Goal: Navigation & Orientation: Find specific page/section

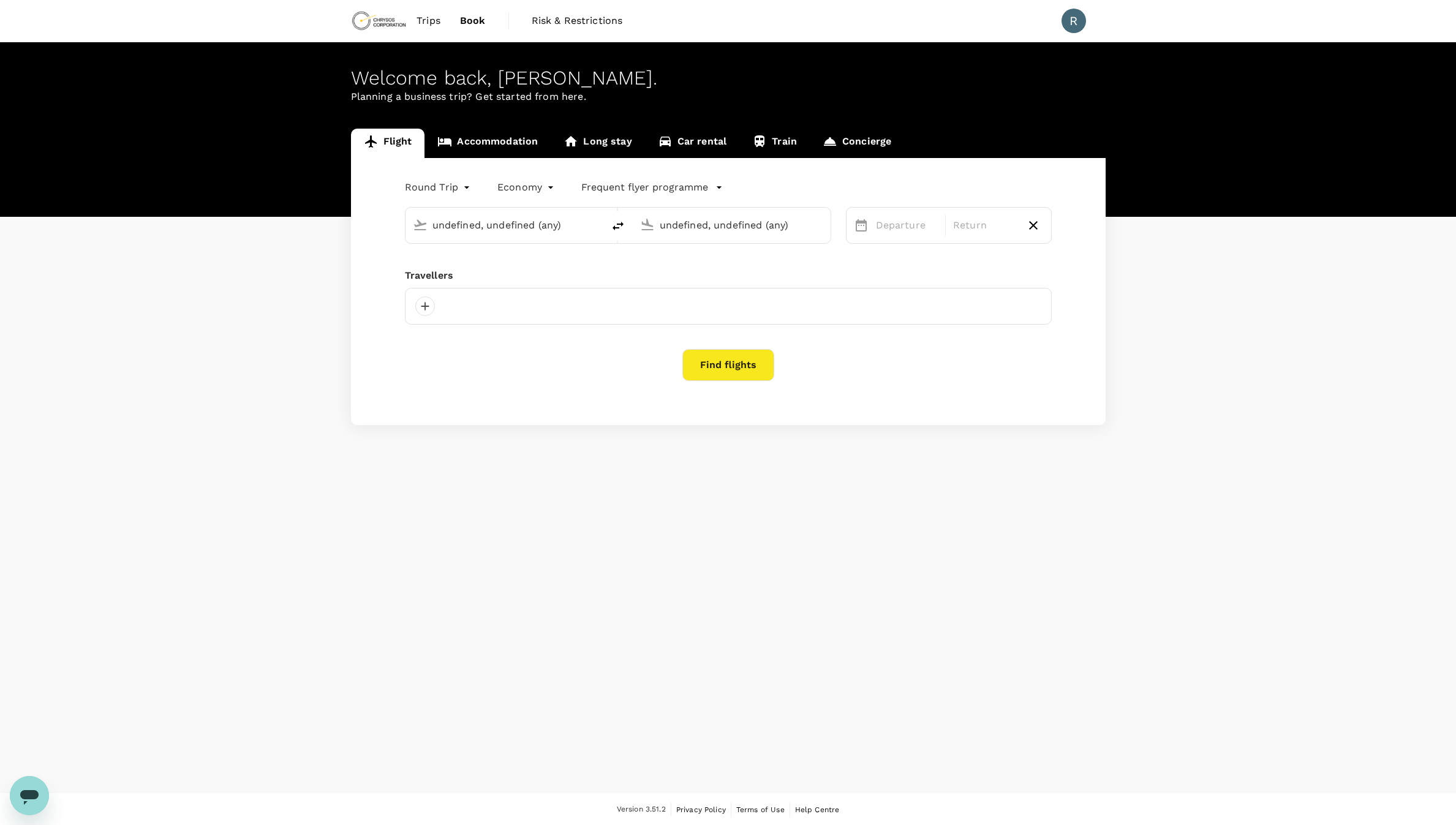
type input "[GEOGRAPHIC_DATA], [GEOGRAPHIC_DATA] (any)"
type input "Toronto [PERSON_NAME] Intl (YYZ)"
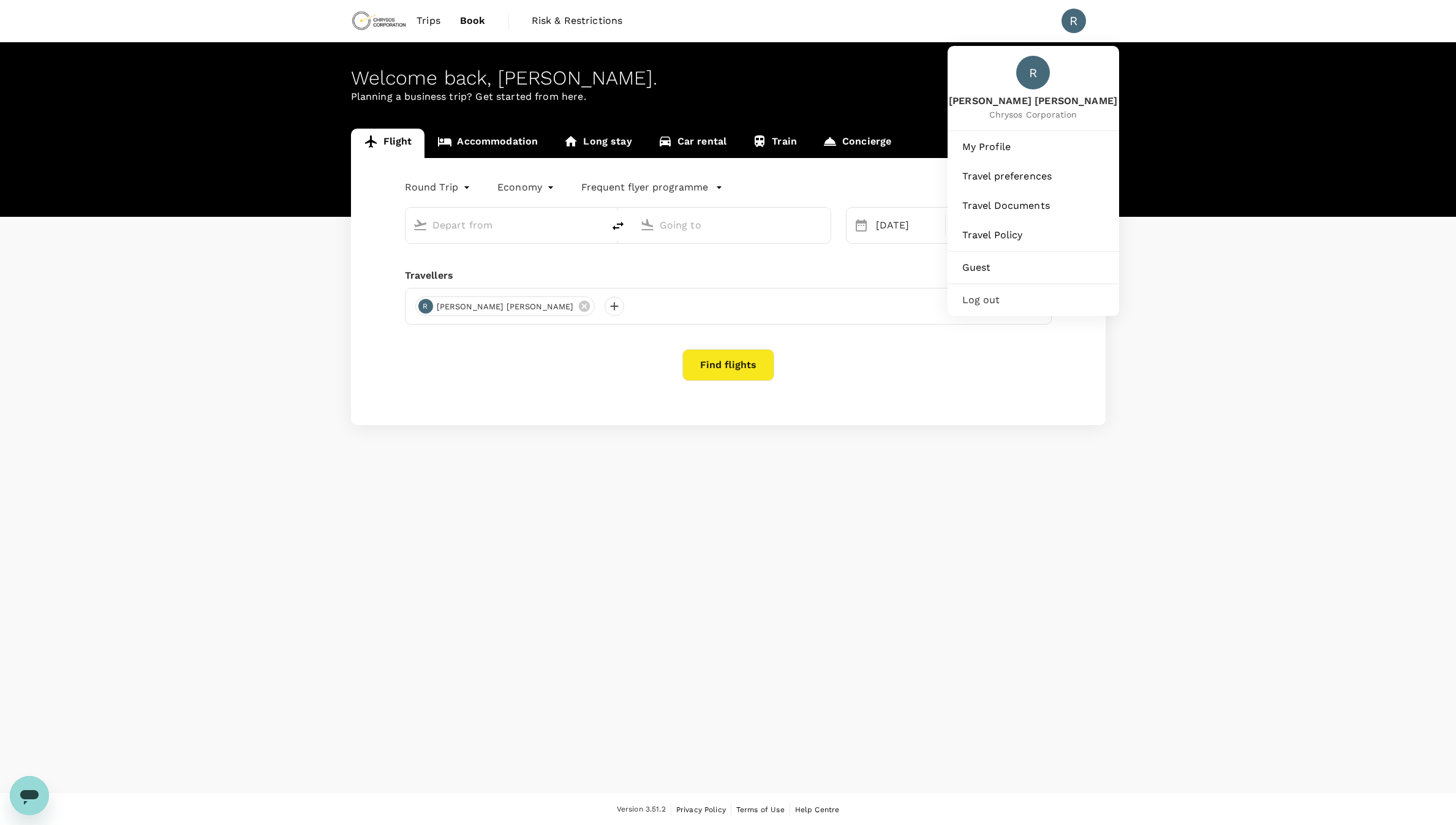
click at [1067, 22] on div "R" at bounding box center [1075, 21] width 25 height 25
type input "[GEOGRAPHIC_DATA], [GEOGRAPHIC_DATA] (any)"
type input "Toronto [PERSON_NAME] Intl (YYZ)"
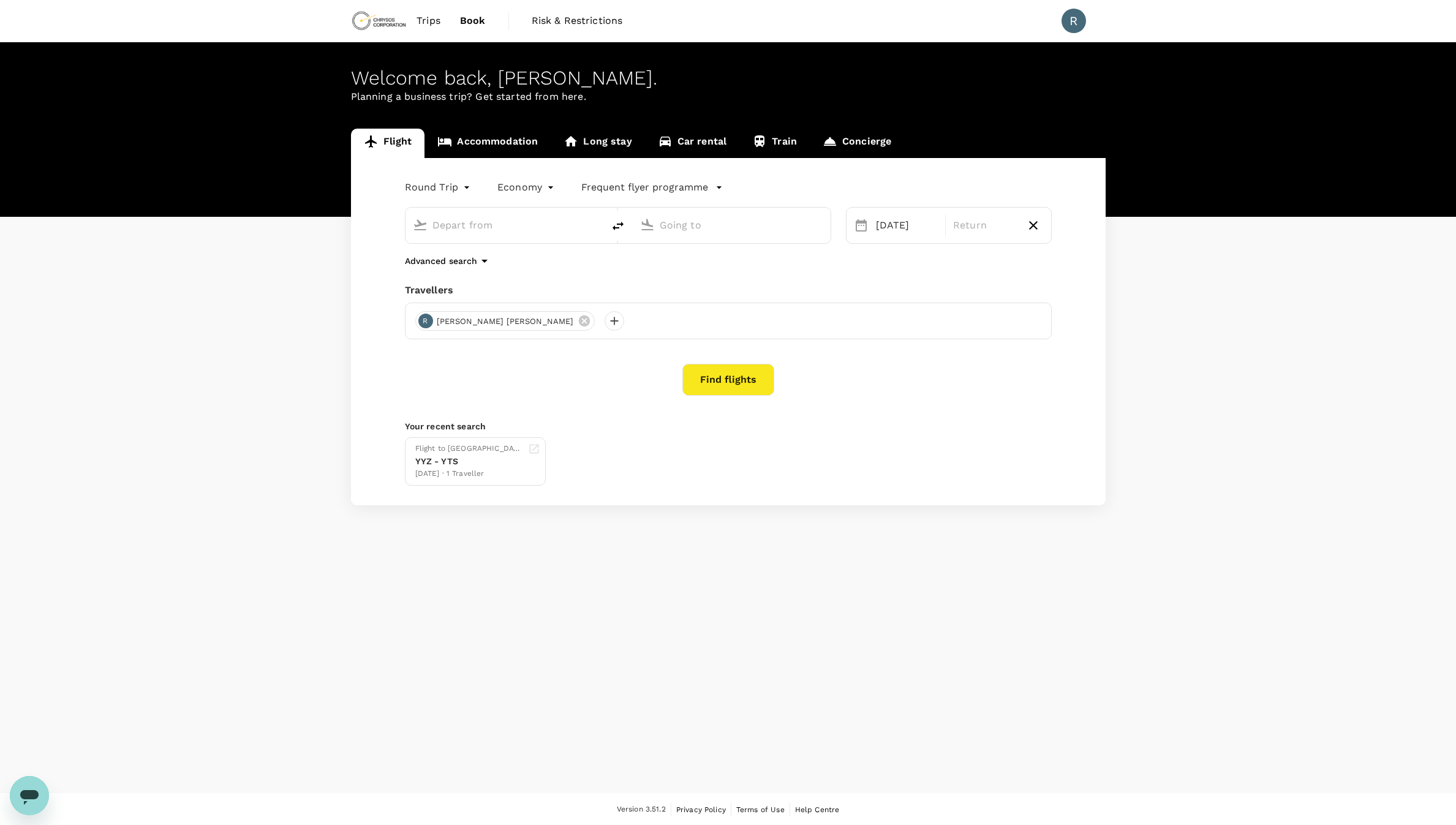
click at [1067, 22] on div "R" at bounding box center [1075, 21] width 25 height 25
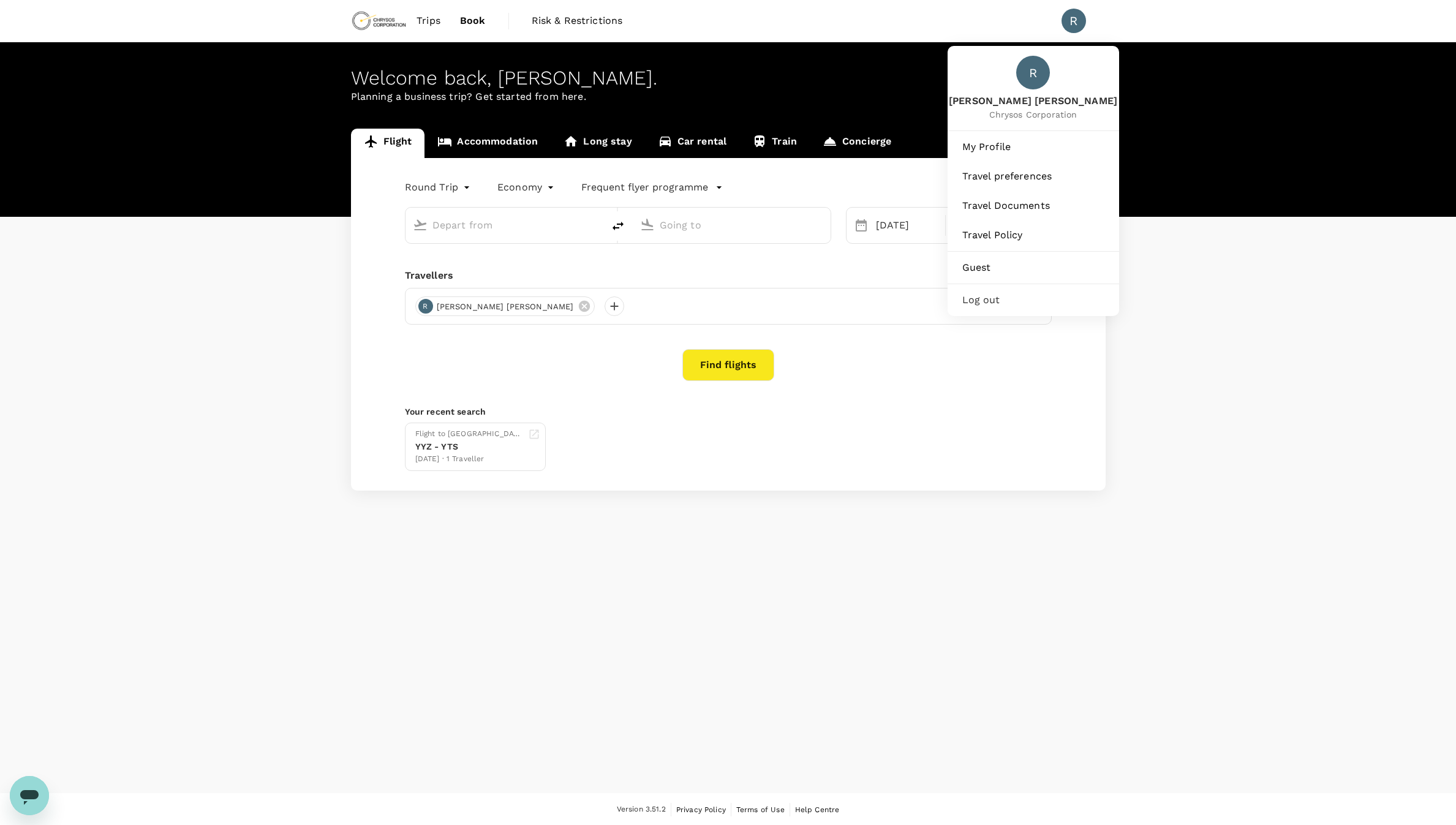
type input "[GEOGRAPHIC_DATA], [GEOGRAPHIC_DATA] (any)"
type input "Toronto [PERSON_NAME] Intl (YYZ)"
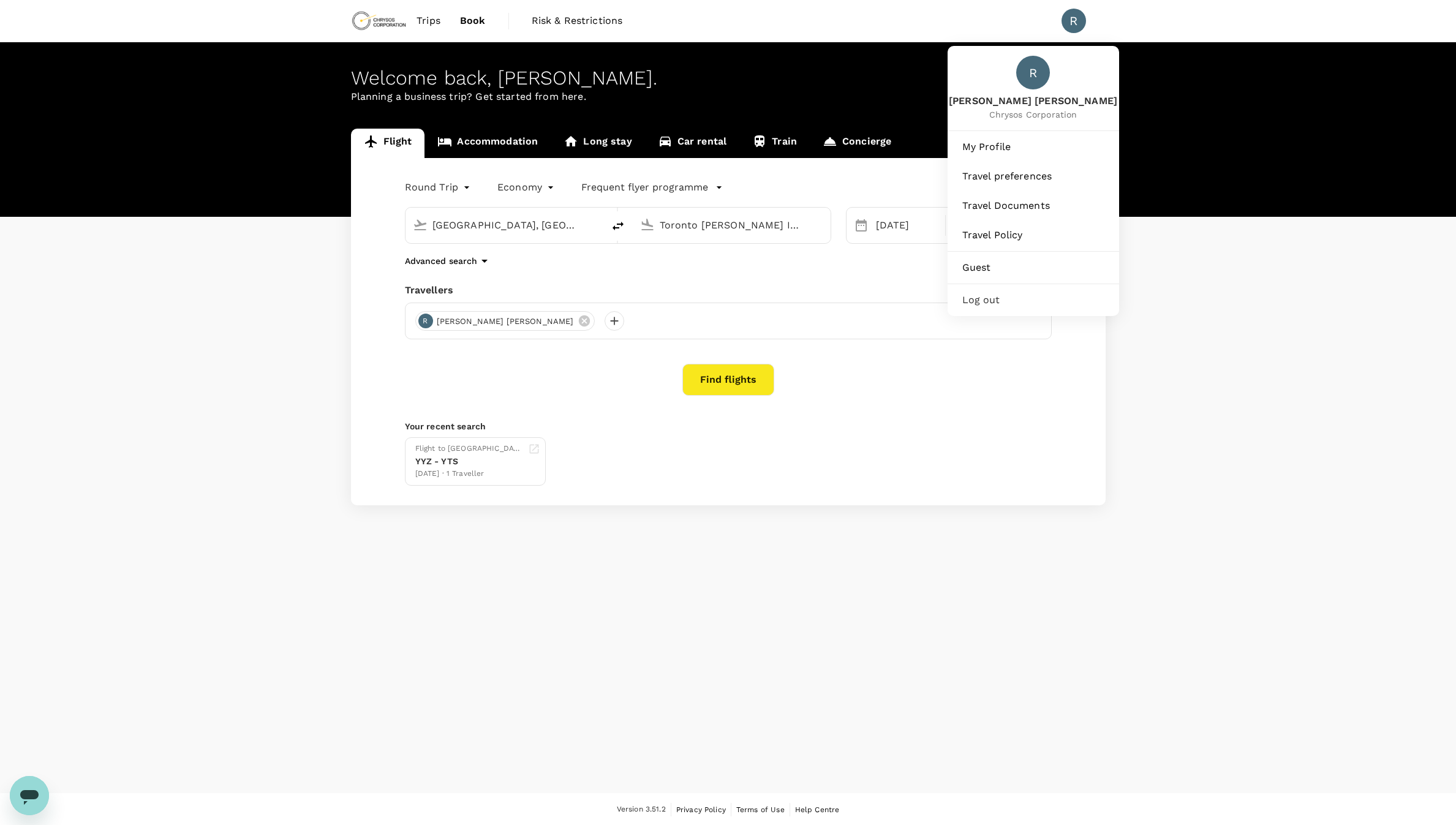
click at [1030, 76] on div "R" at bounding box center [1032, 72] width 34 height 34
click at [1079, 26] on div "R" at bounding box center [1075, 21] width 25 height 25
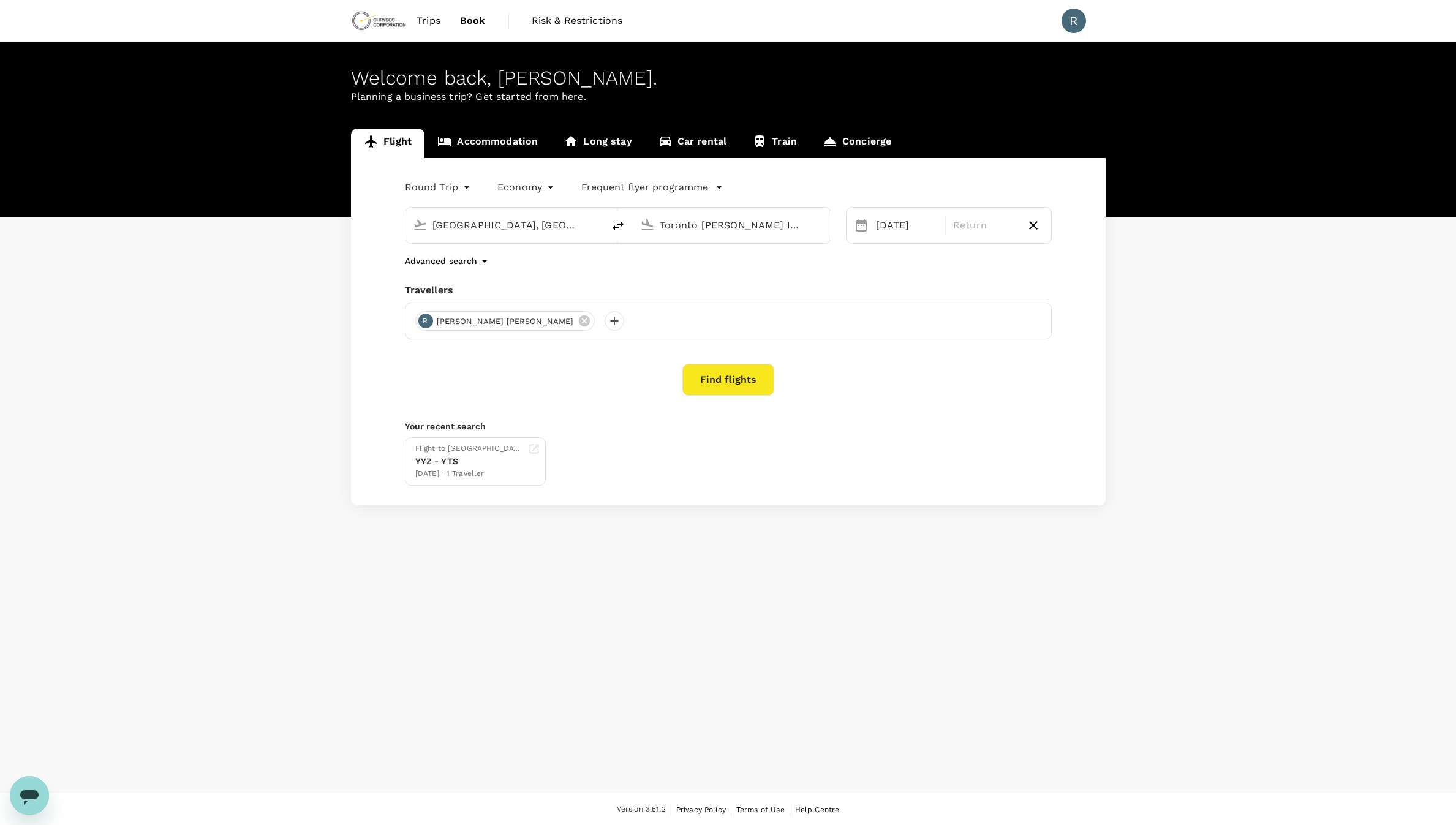
click at [1079, 26] on div "R" at bounding box center [1075, 21] width 25 height 25
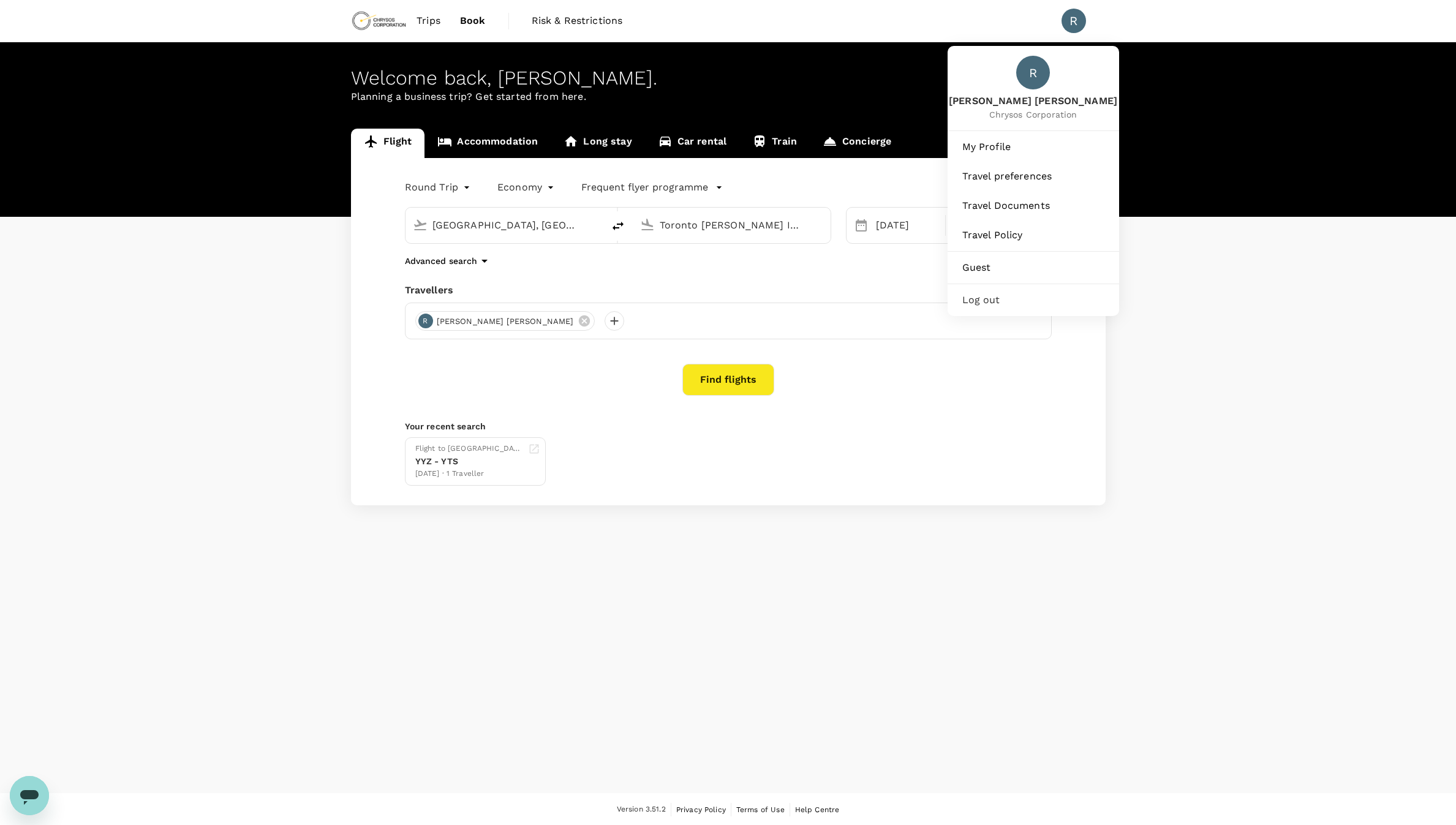
click at [1035, 85] on div "R" at bounding box center [1032, 72] width 34 height 34
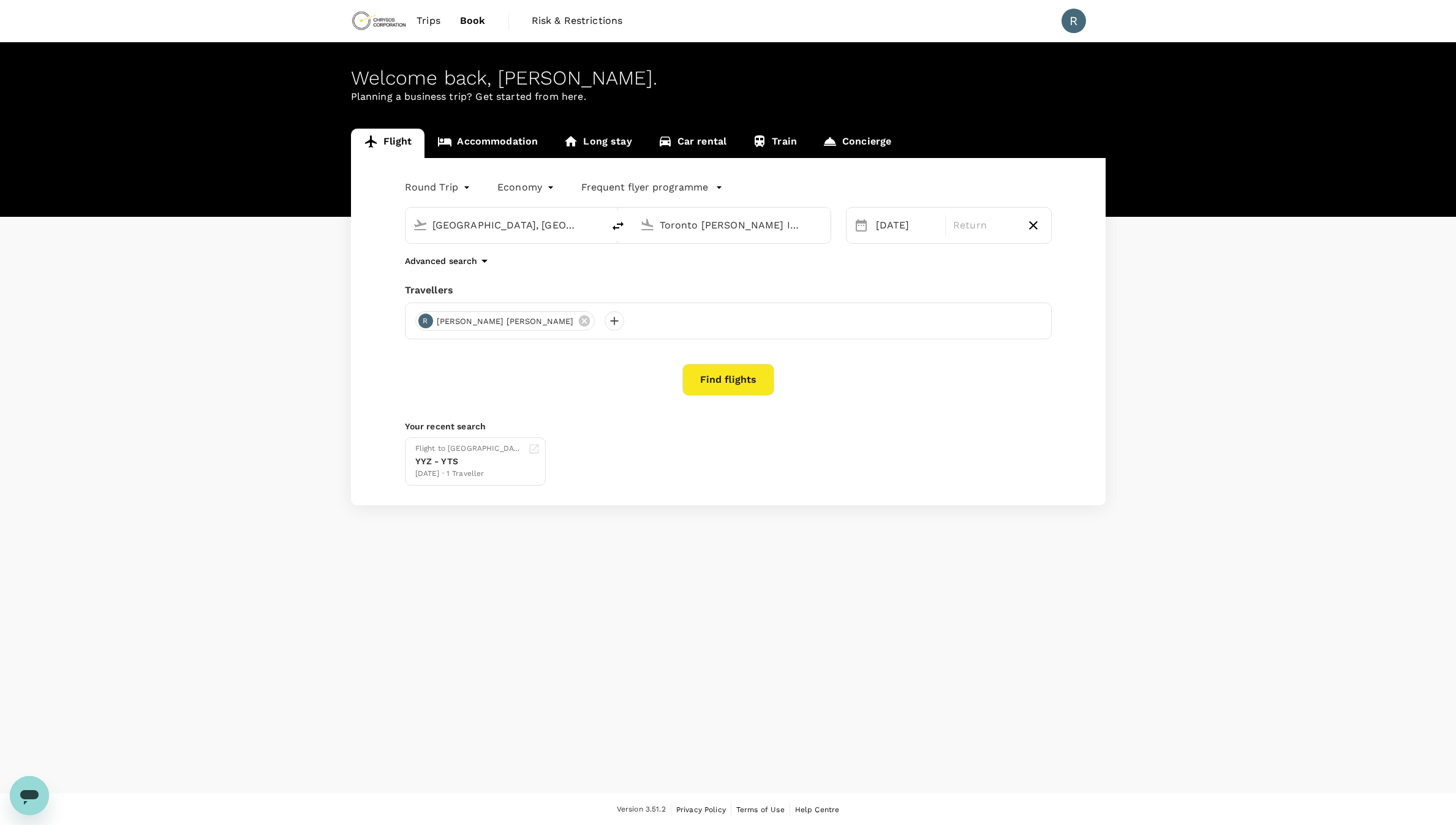
click at [476, 141] on link "Accommodation" at bounding box center [487, 143] width 126 height 30
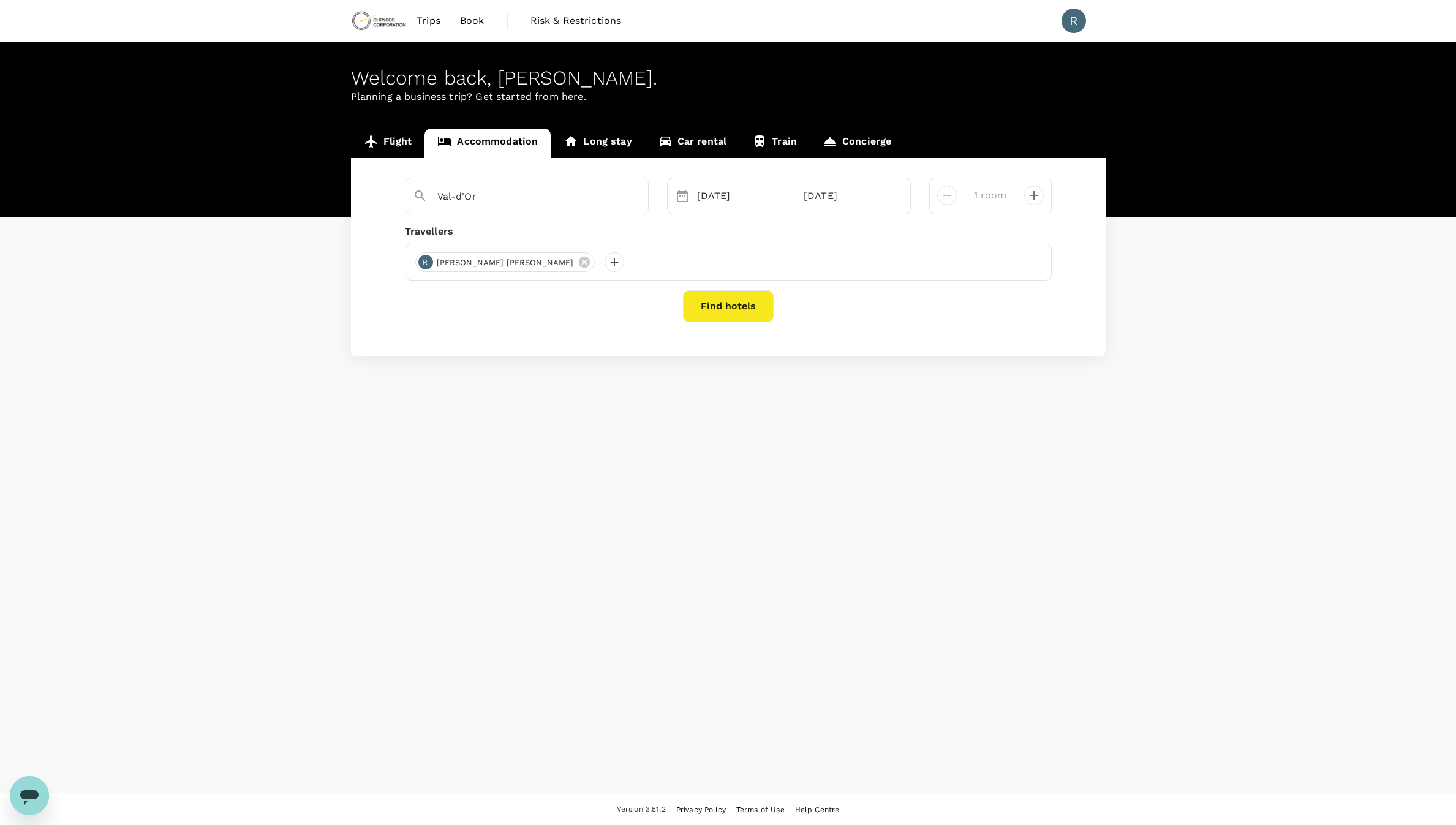
click at [595, 139] on link "Long stay" at bounding box center [598, 143] width 94 height 30
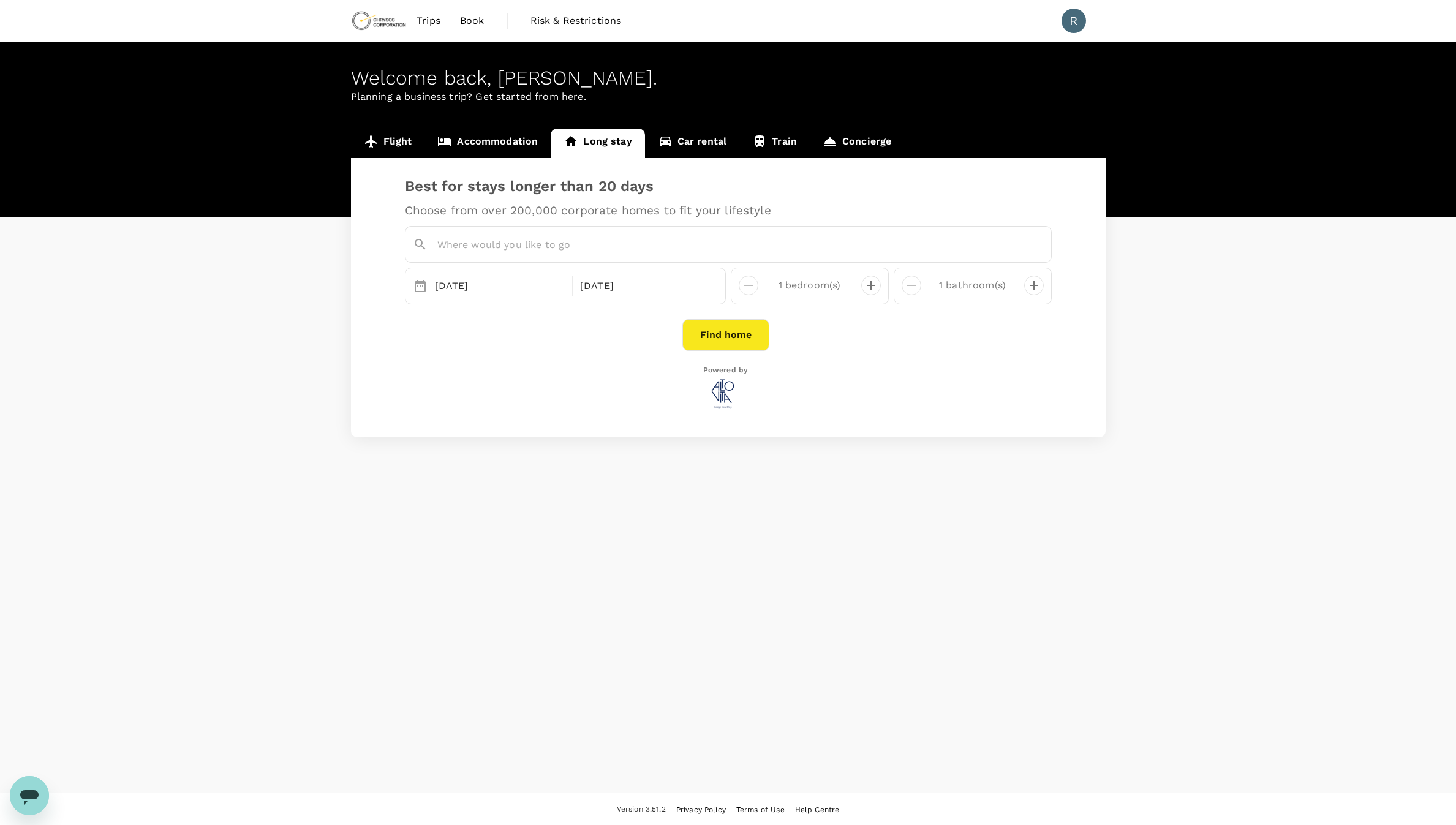
click at [683, 143] on link "Car rental" at bounding box center [692, 143] width 95 height 30
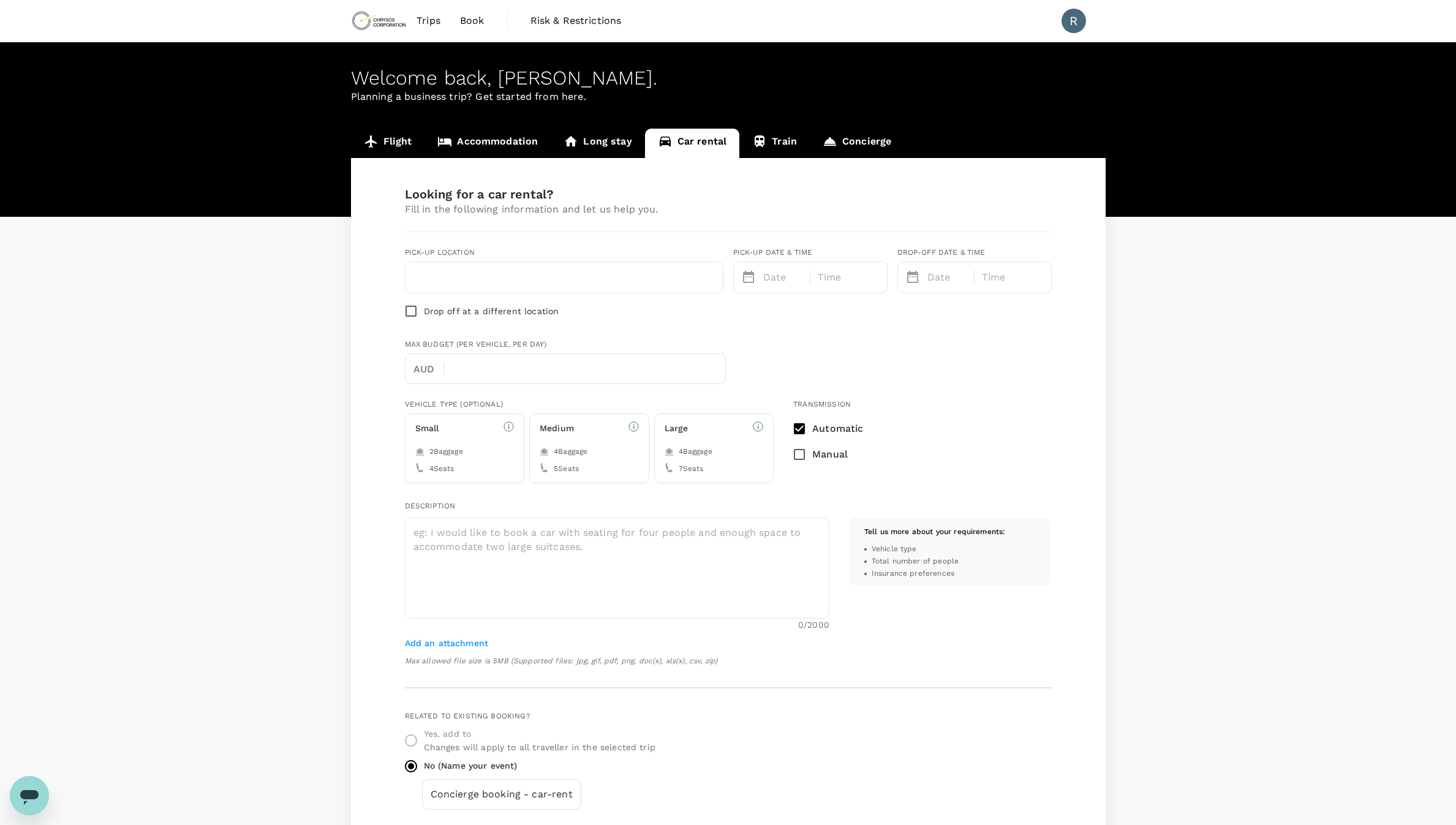
click at [766, 141] on link "Train" at bounding box center [774, 143] width 70 height 30
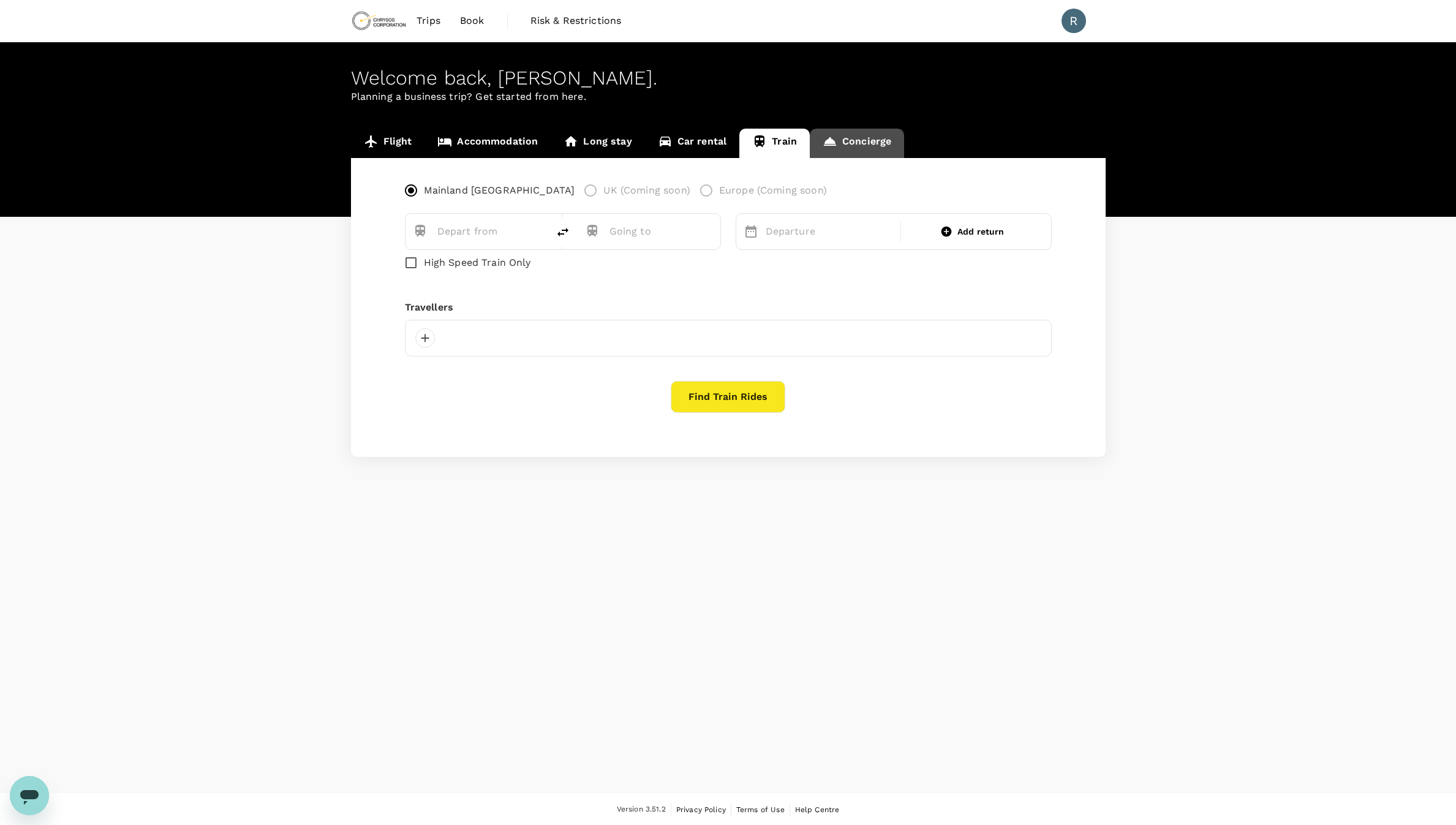
click at [840, 145] on link "Concierge" at bounding box center [857, 143] width 94 height 30
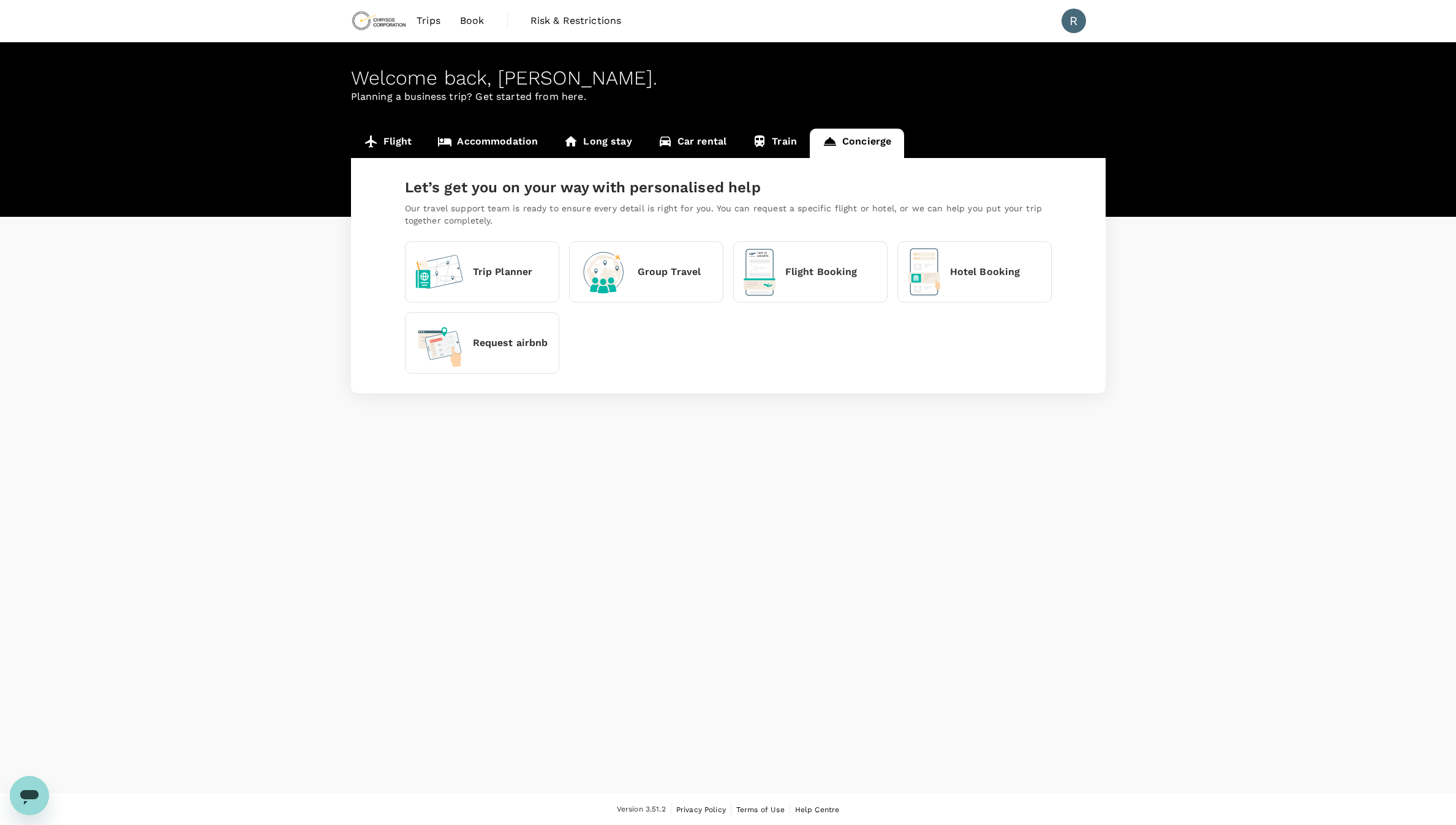
click at [422, 447] on div "Welcome back , [PERSON_NAME] . Planning a business trip? Get started from here.…" at bounding box center [728, 418] width 1456 height 751
